Goal: Task Accomplishment & Management: Manage account settings

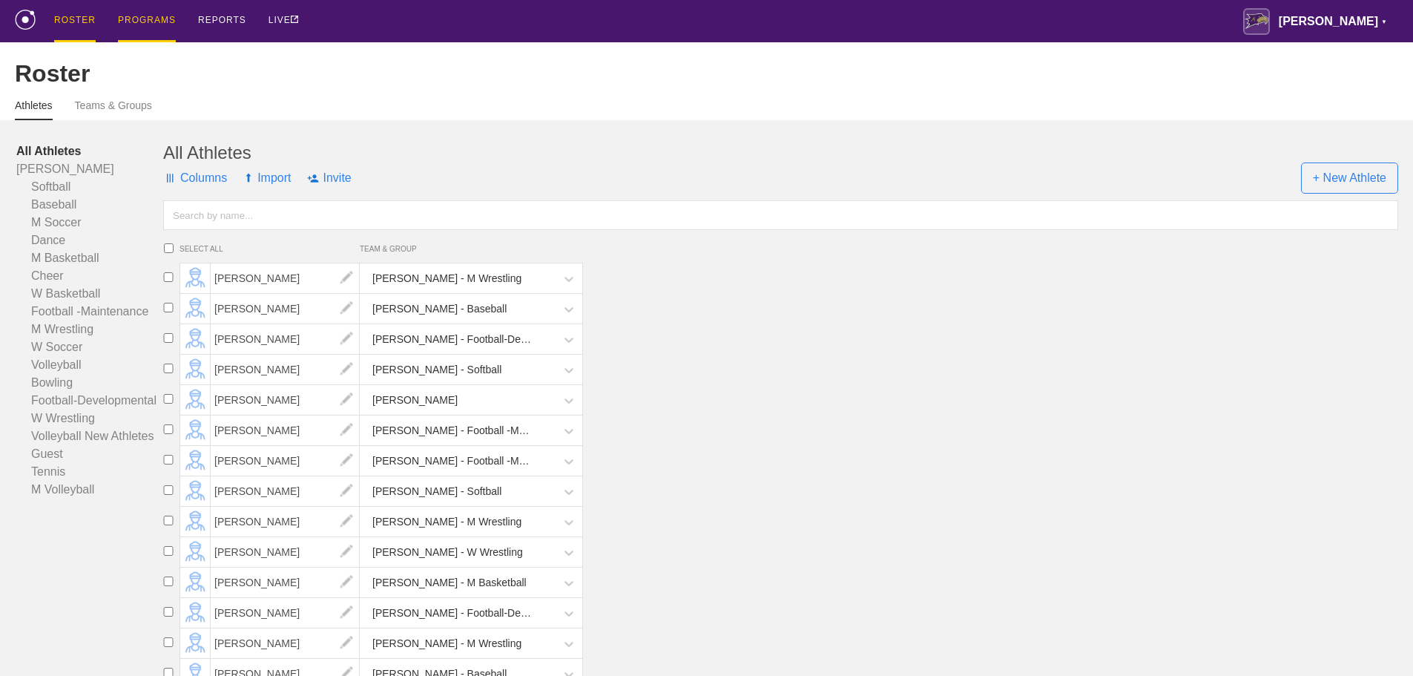
click at [171, 22] on div "PROGRAMS" at bounding box center [147, 21] width 58 height 42
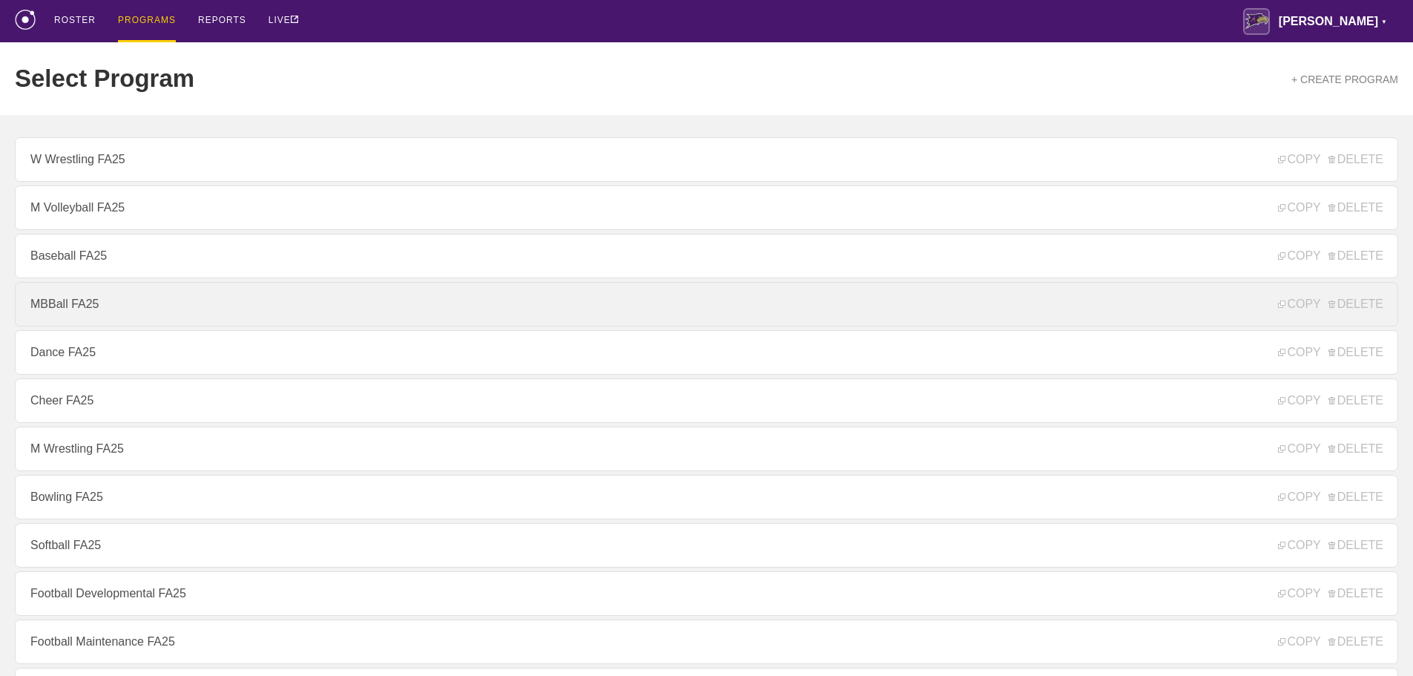
click at [86, 309] on link "MBBall FA25" at bounding box center [706, 304] width 1383 height 45
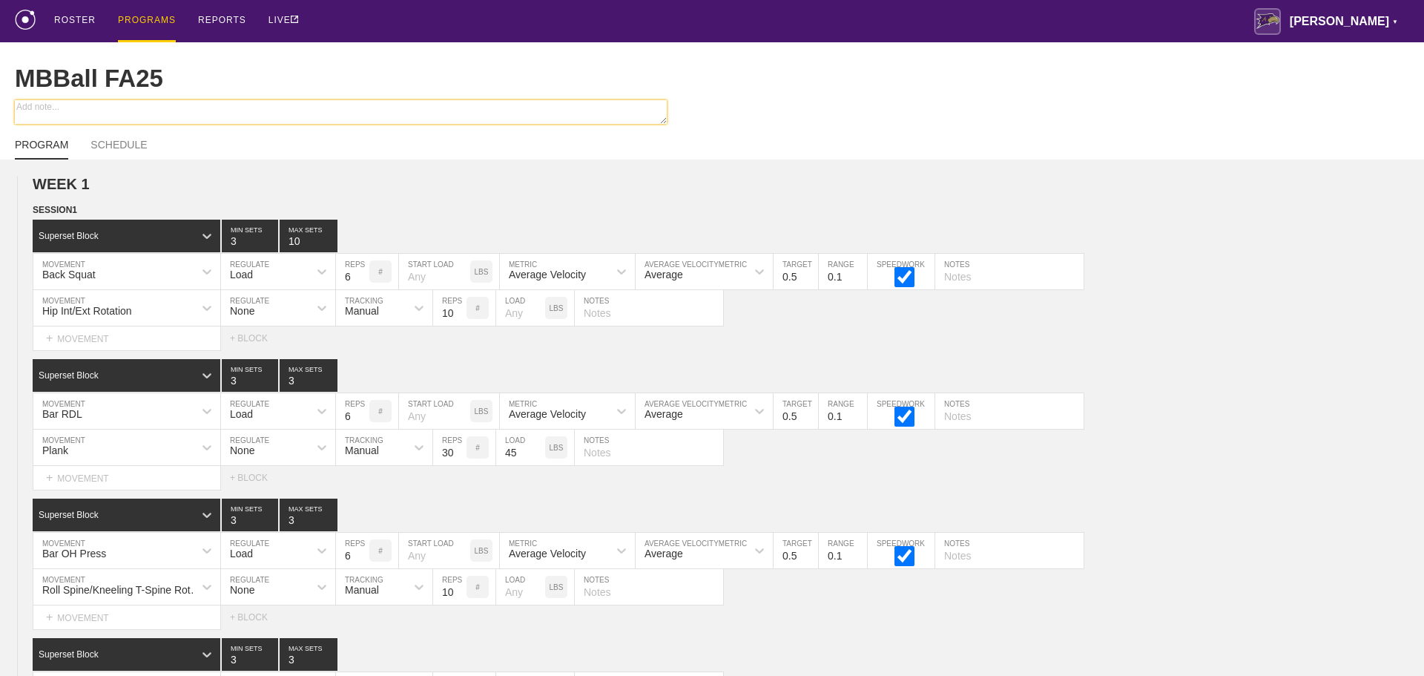
type textarea "x"
type input "MBBall FA25"
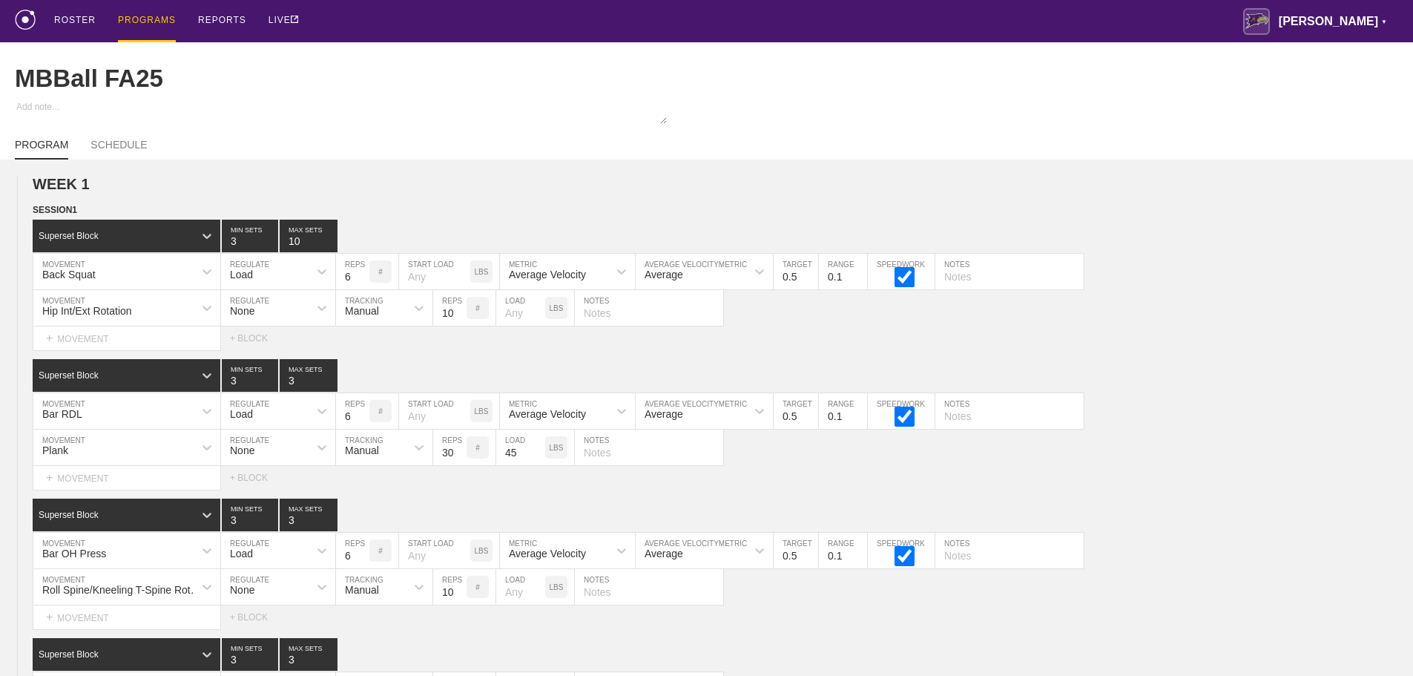
click at [162, 14] on div "PROGRAMS" at bounding box center [147, 21] width 58 height 42
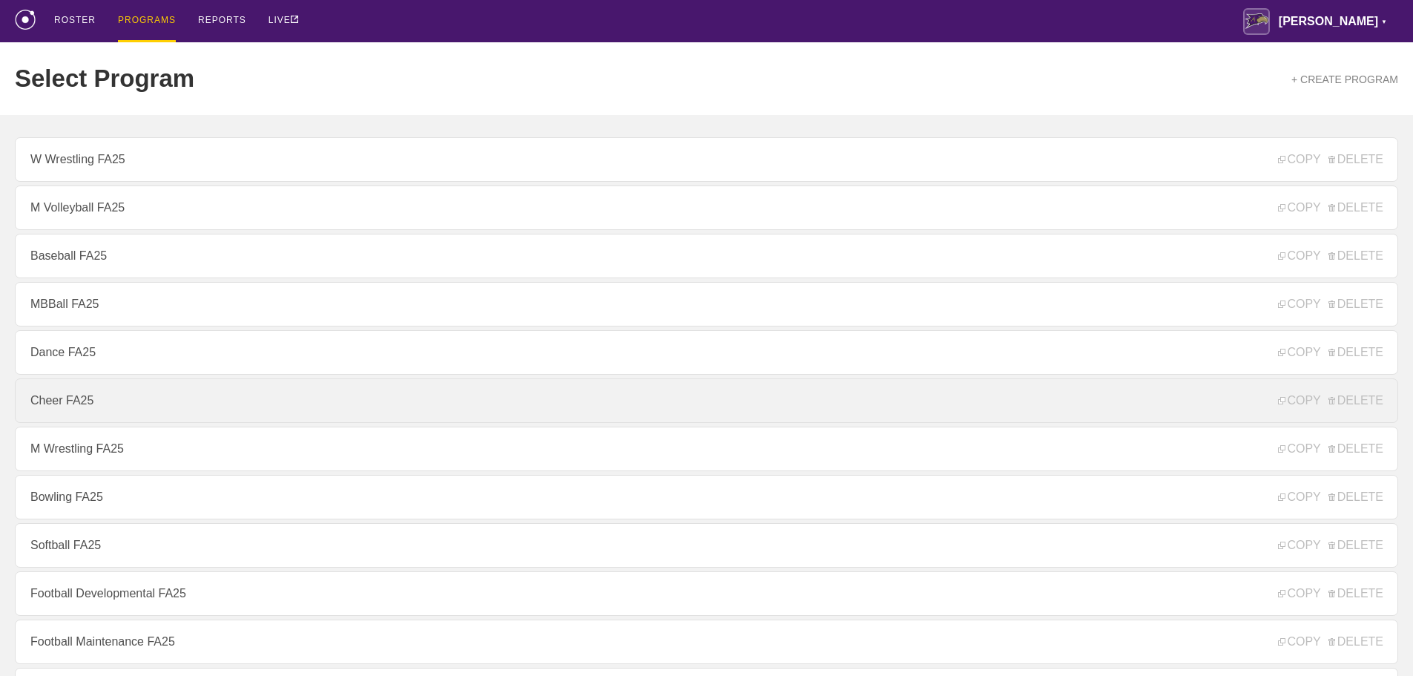
click at [76, 406] on link "Cheer FA25" at bounding box center [706, 400] width 1383 height 45
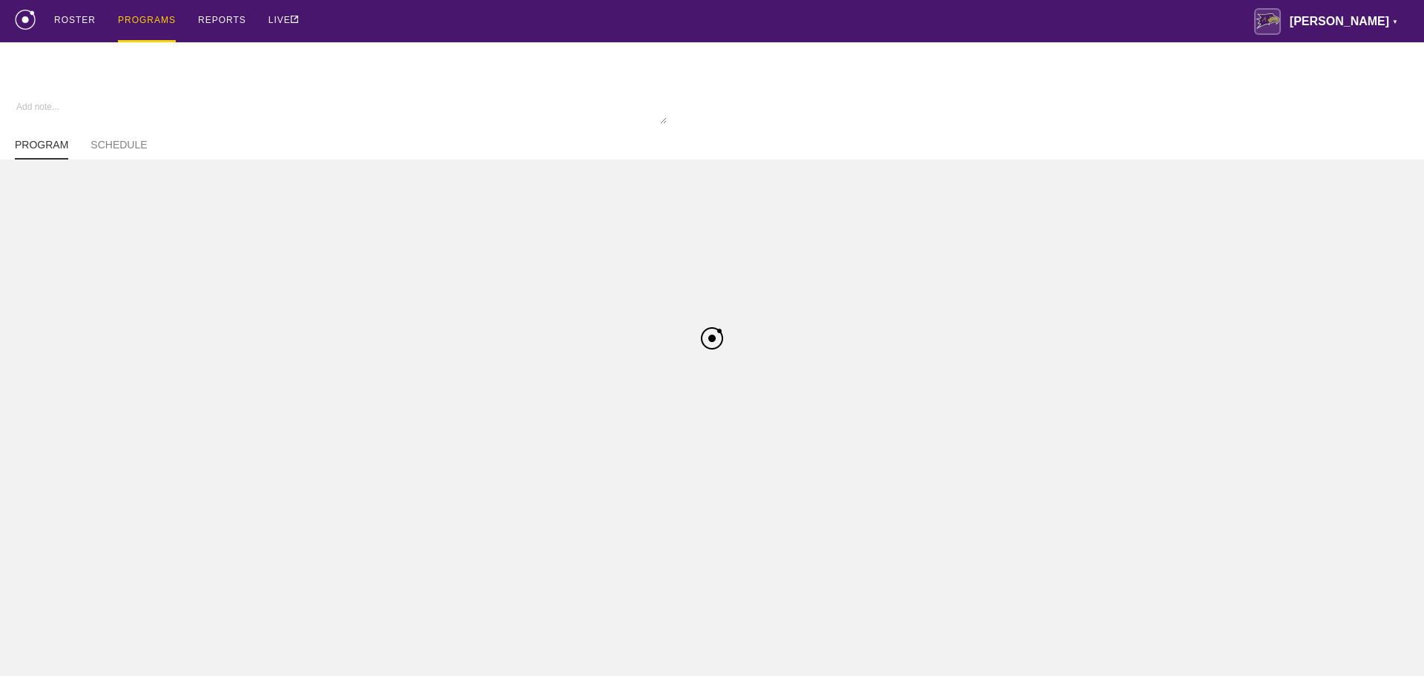
type textarea "x"
type input "Cheer FA25"
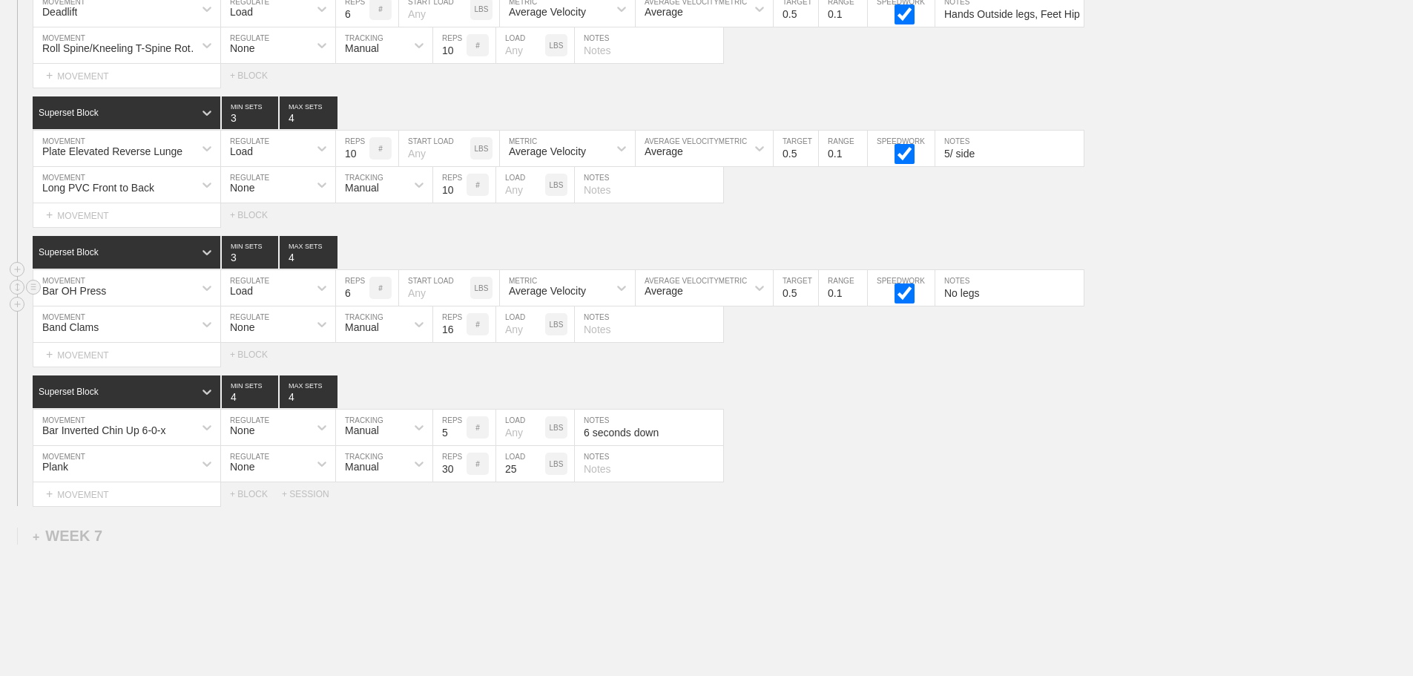
scroll to position [7987, 0]
